Goal: Task Accomplishment & Management: Manage account settings

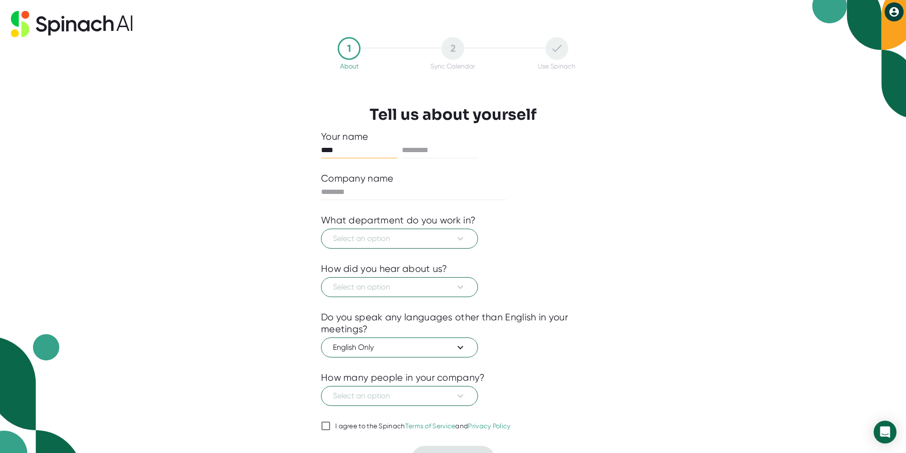
type input "****"
type input "*******"
type input "**********"
click at [411, 244] on span "Select an option" at bounding box center [399, 238] width 133 height 11
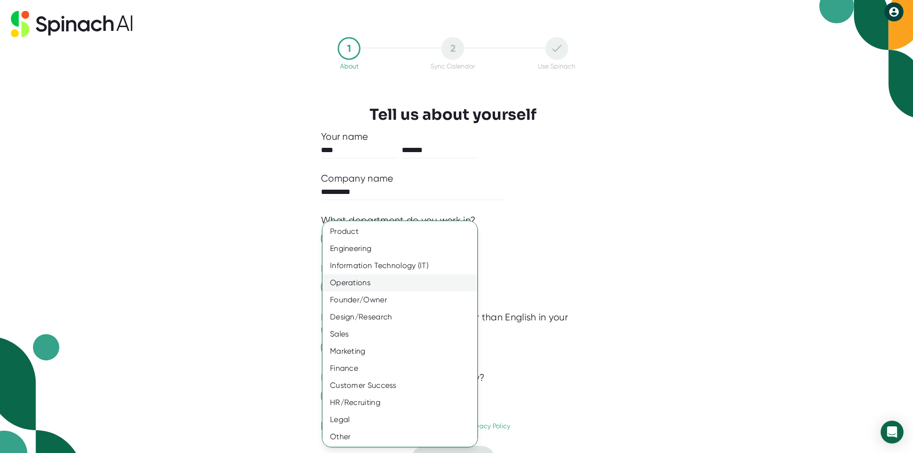
click at [391, 287] on div "Operations" at bounding box center [403, 282] width 162 height 17
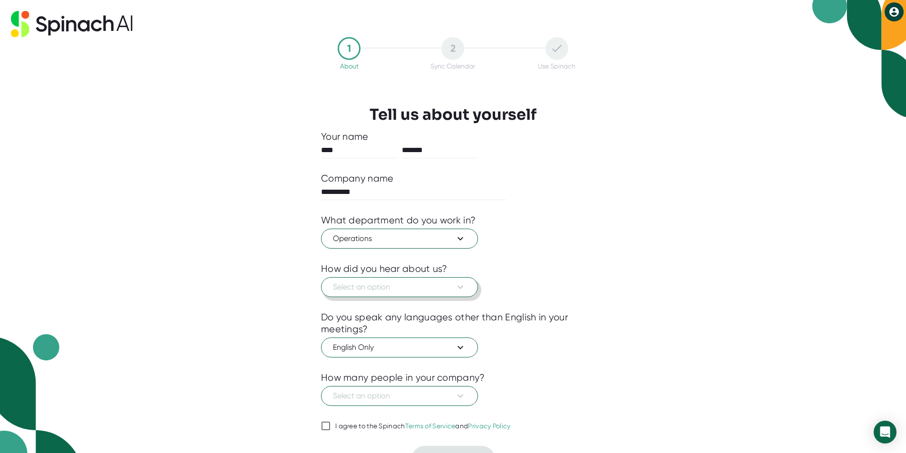
click at [432, 287] on span "Select an option" at bounding box center [399, 287] width 133 height 11
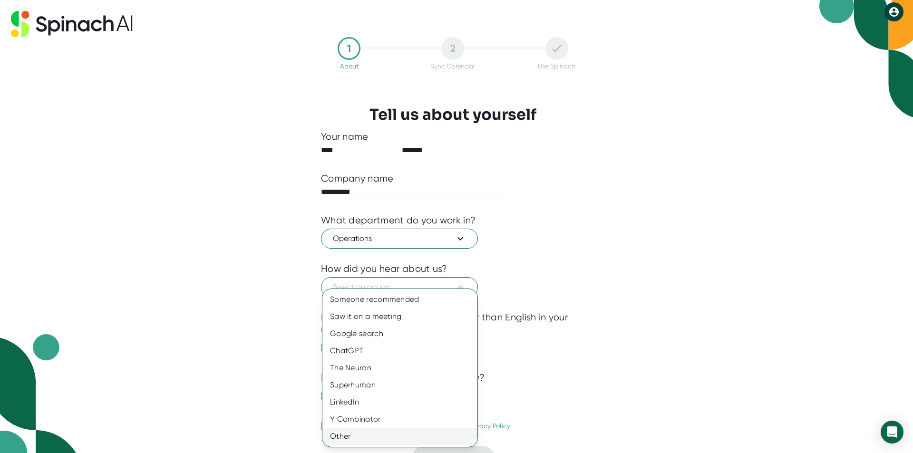
click at [405, 432] on div "Other" at bounding box center [399, 436] width 155 height 17
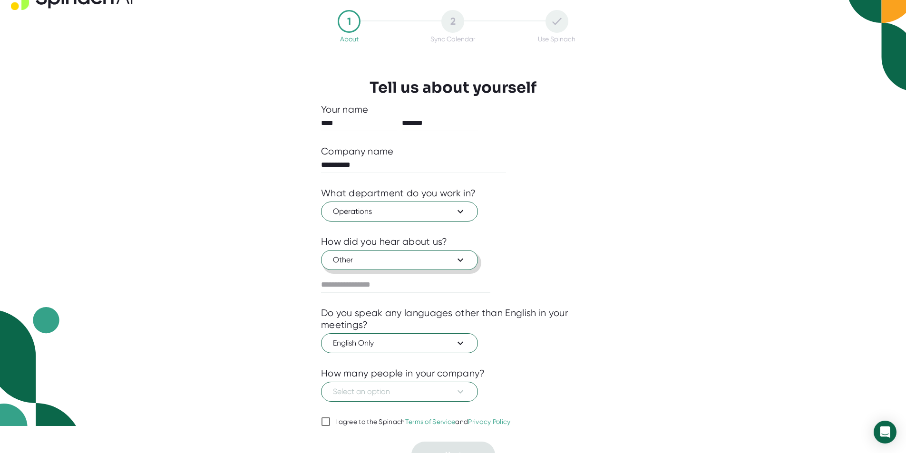
scroll to position [42, 0]
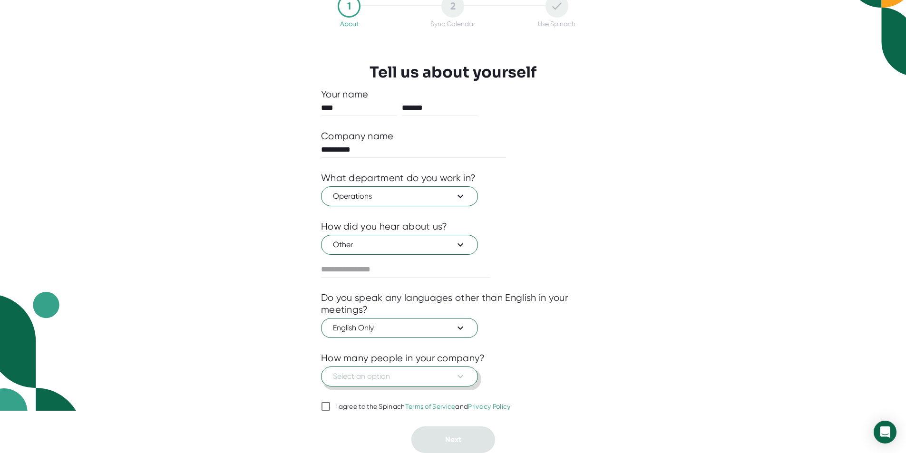
click at [396, 381] on span "Select an option" at bounding box center [399, 376] width 133 height 11
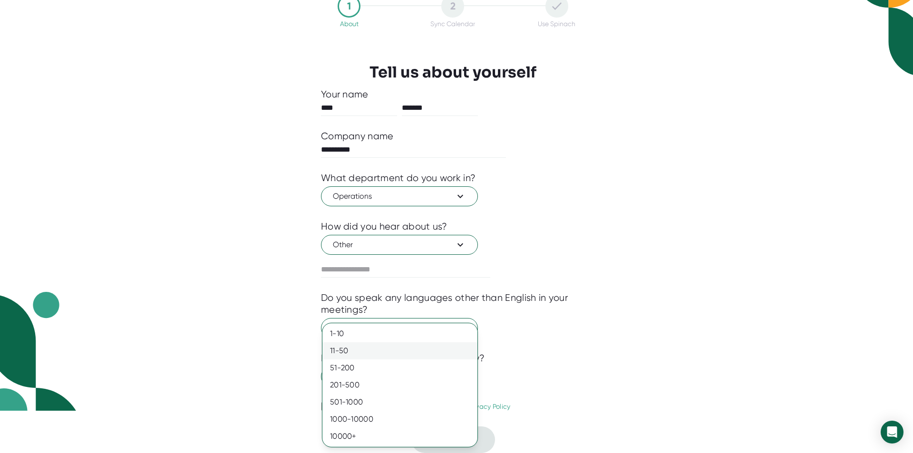
click at [387, 356] on div "11-50" at bounding box center [399, 350] width 155 height 17
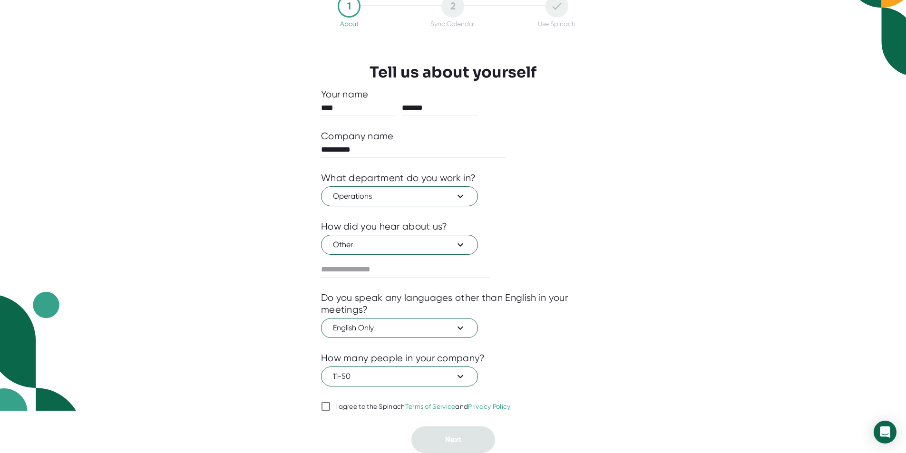
click at [327, 409] on input "I agree to the Spinach Terms of Service and Privacy Policy" at bounding box center [326, 406] width 10 height 11
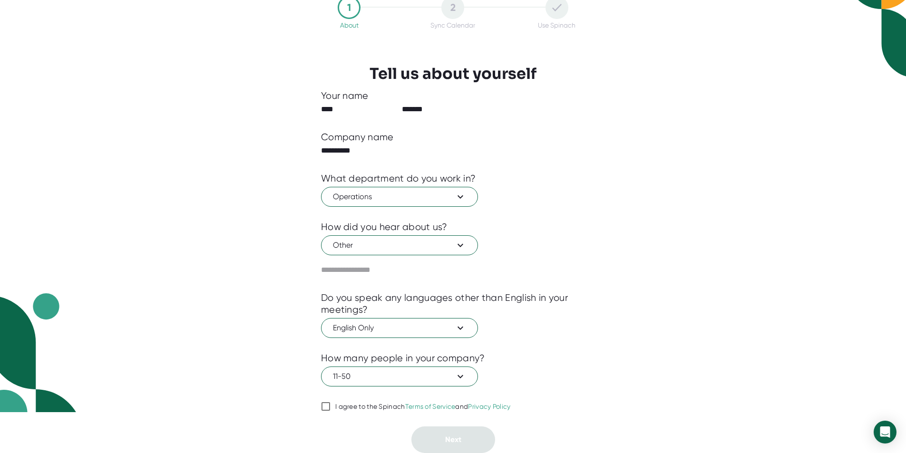
checkbox input "true"
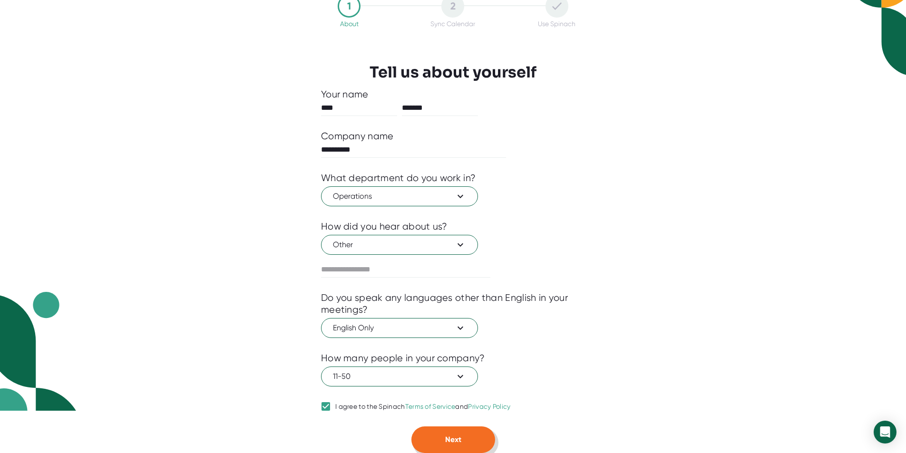
click at [448, 437] on span "Next" at bounding box center [453, 439] width 16 height 9
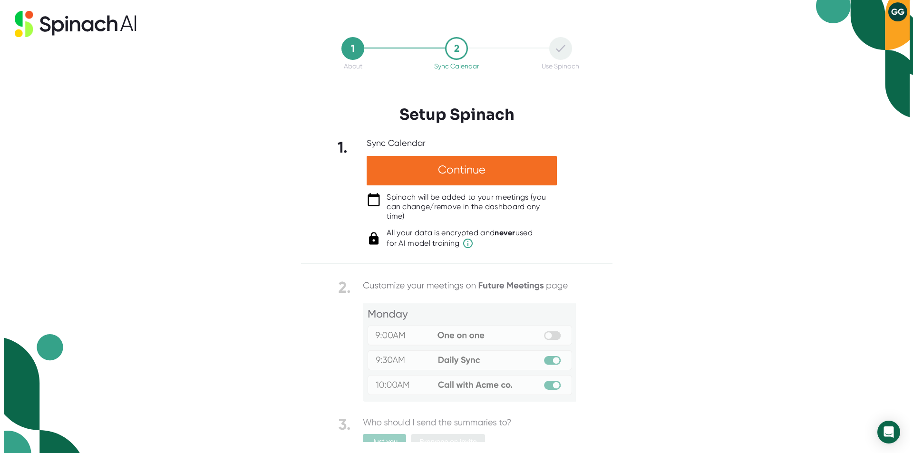
scroll to position [0, 0]
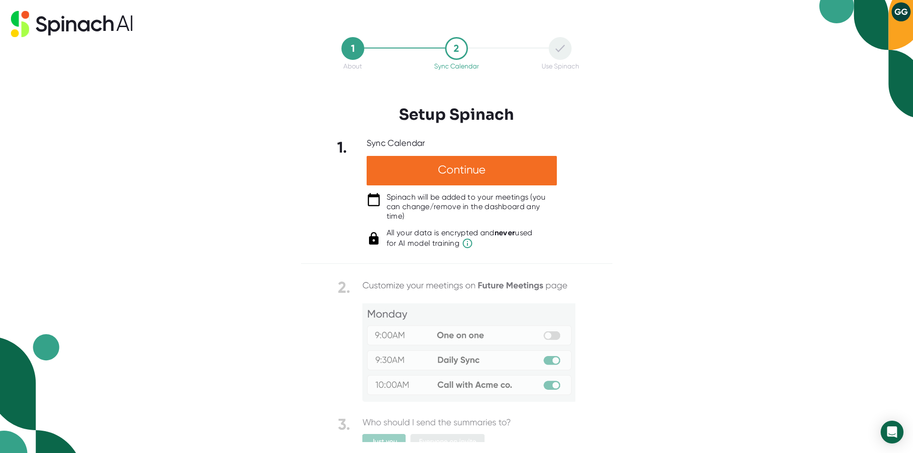
click at [590, 203] on div "1. Sync Calendar Continue Spinach will be added to your meetings (you can chang…" at bounding box center [457, 193] width 312 height 111
click at [902, 13] on button "GG" at bounding box center [901, 11] width 19 height 19
click at [619, 180] on div at bounding box center [456, 226] width 913 height 453
